Goal: Task Accomplishment & Management: Use online tool/utility

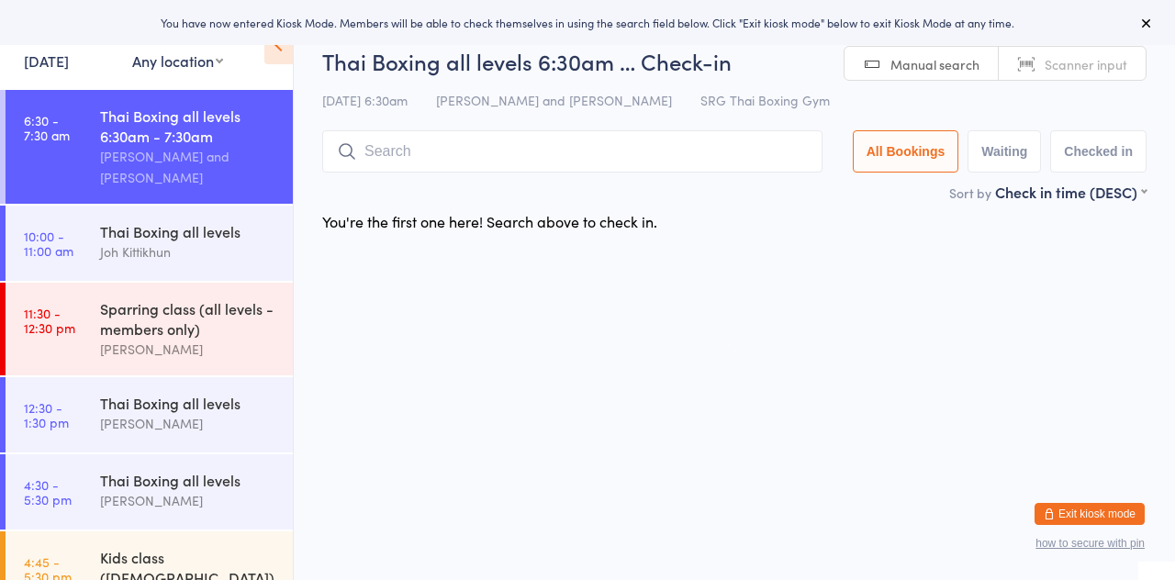
click at [569, 193] on div "Sort by Check in time (DESC) First name (ASC) First name (DESC) Last name (ASC)…" at bounding box center [734, 192] width 824 height 20
click at [623, 173] on input "search" at bounding box center [572, 151] width 500 height 42
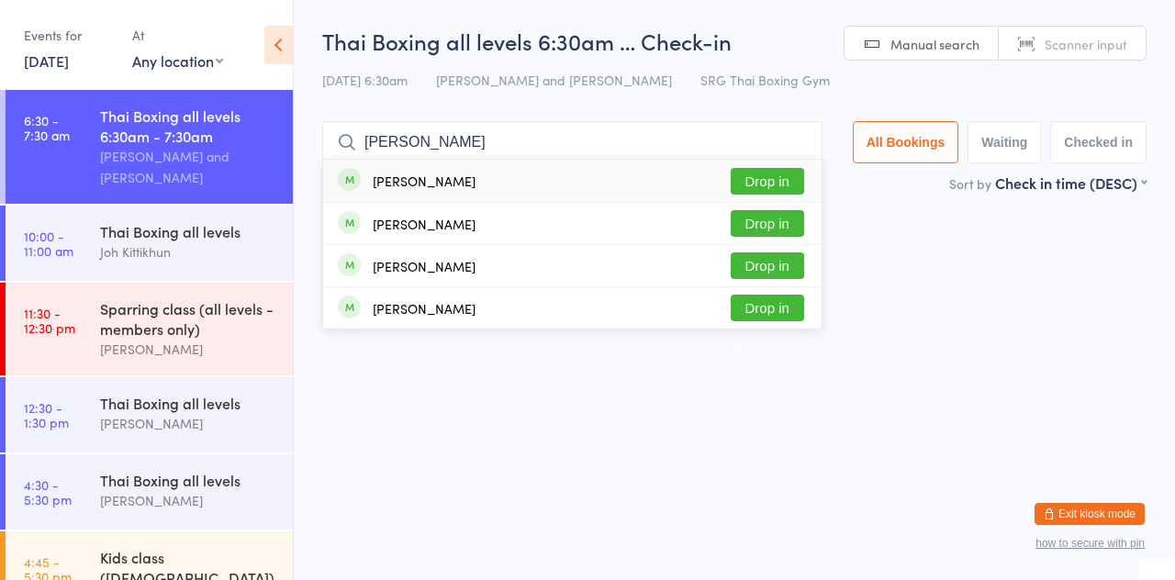
type input "[PERSON_NAME]"
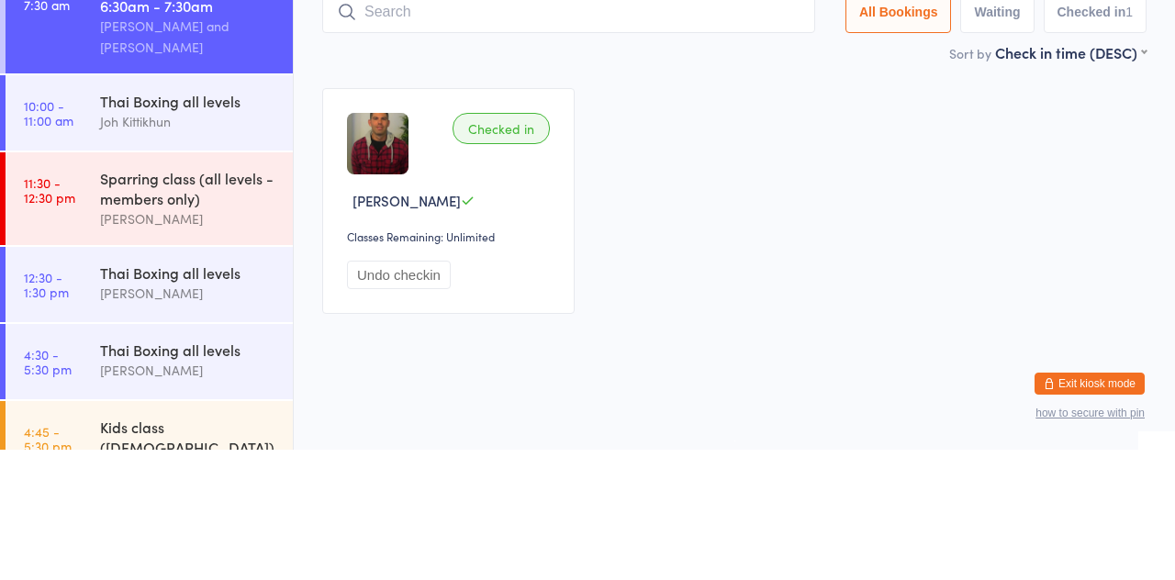
click at [917, 316] on div "Checked in Shaun Herbert Classes Remaining: Unlimited Undo checkin" at bounding box center [734, 331] width 857 height 259
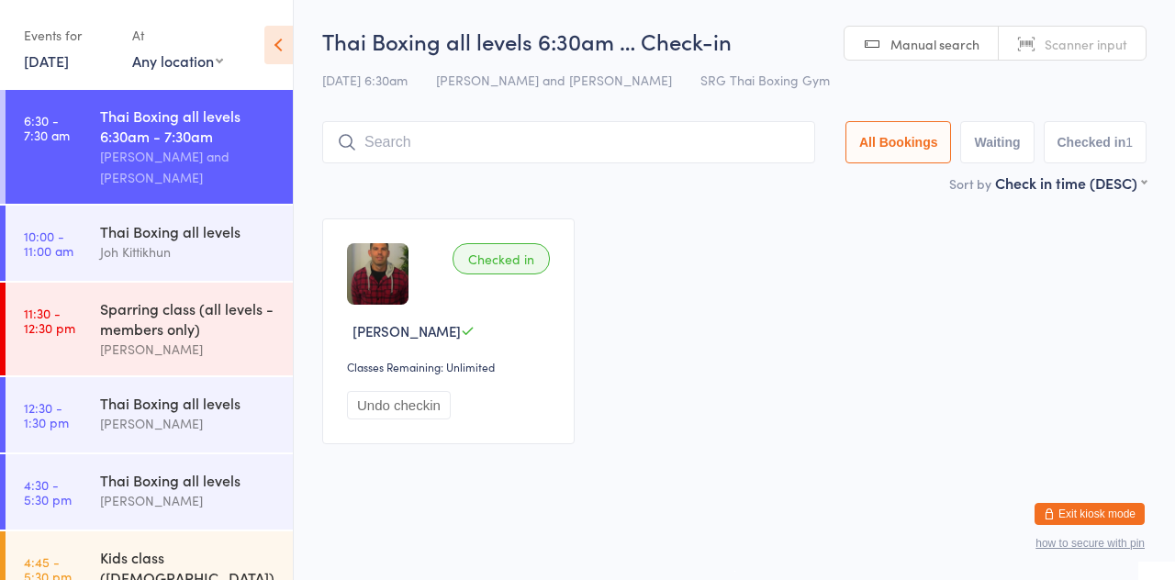
click at [687, 145] on input "search" at bounding box center [568, 142] width 493 height 42
type input "Yol"
click at [799, 144] on input "Yol" at bounding box center [568, 142] width 493 height 42
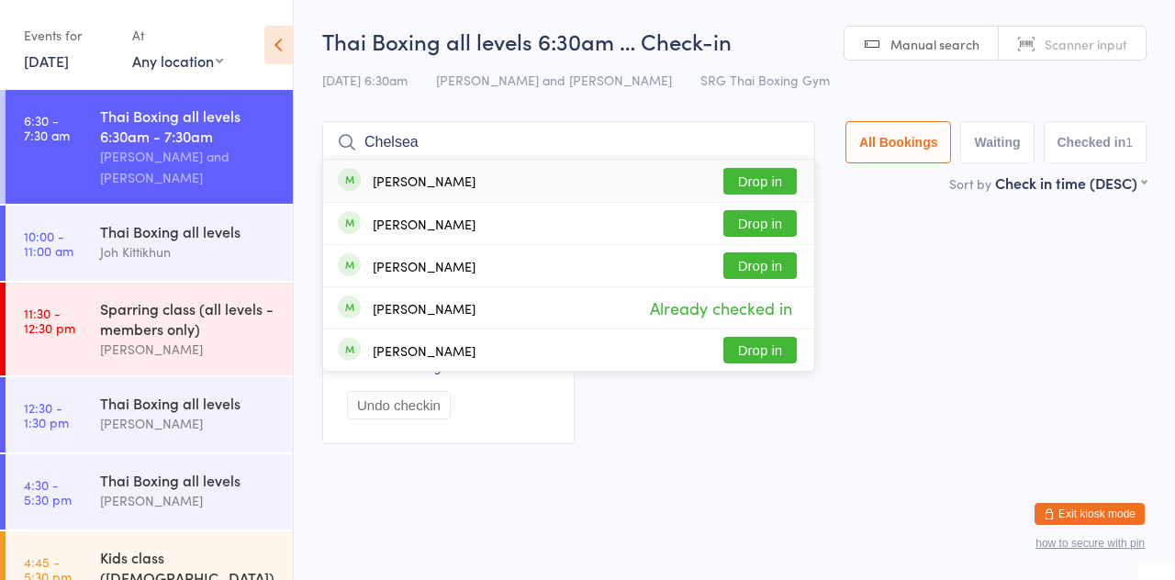
type input "Chelsea"
click at [767, 191] on button "Drop in" at bounding box center [759, 181] width 73 height 27
